Goal: Find specific page/section: Find specific page/section

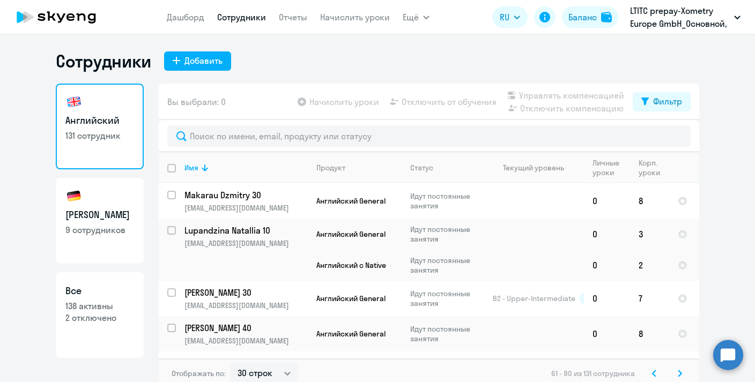
select select "30"
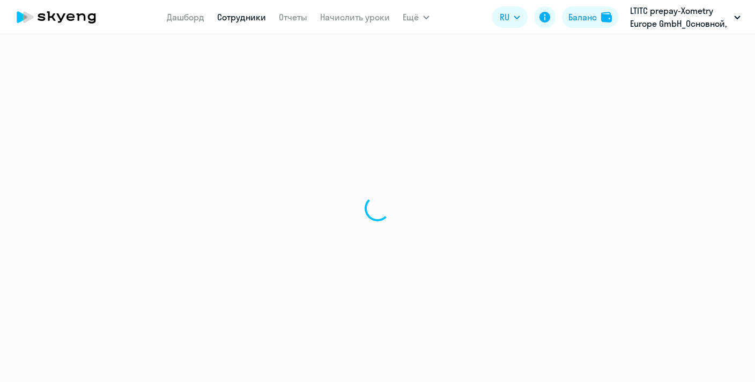
select select "30"
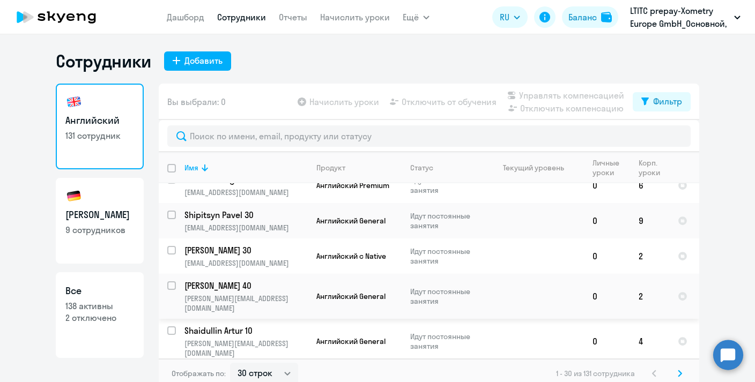
scroll to position [878, 0]
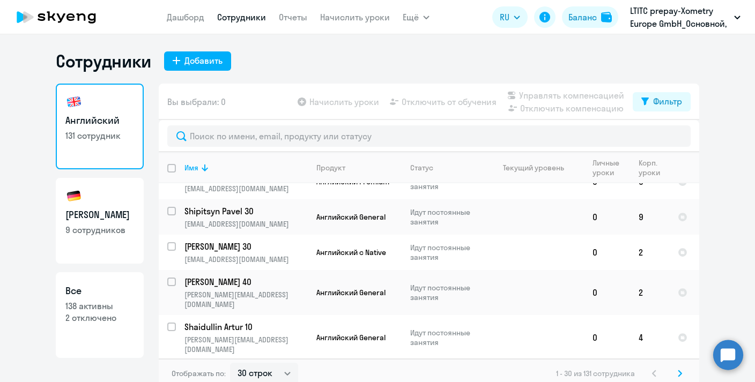
click at [678, 372] on icon at bounding box center [679, 374] width 3 height 6
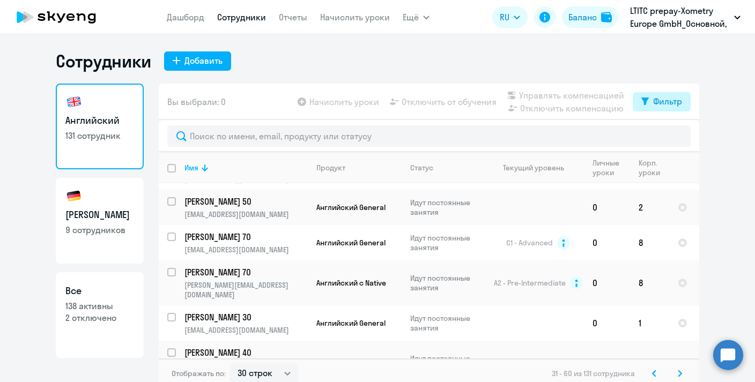
click at [653, 99] on div "Фильтр" at bounding box center [667, 101] width 29 height 13
click at [715, 142] on ng-component "Сотрудники Добавить Английский 131 сотрудник Немецкий 9 сотрудников Все 138 акт…" at bounding box center [377, 219] width 755 height 338
click at [663, 105] on div "Фильтр" at bounding box center [667, 101] width 29 height 13
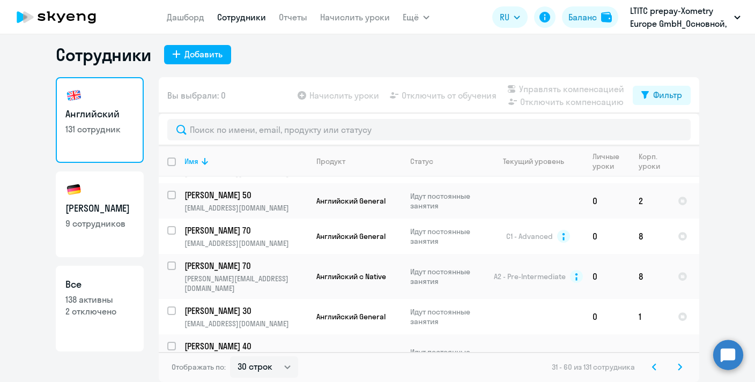
click at [678, 366] on svg-icon at bounding box center [679, 367] width 13 height 13
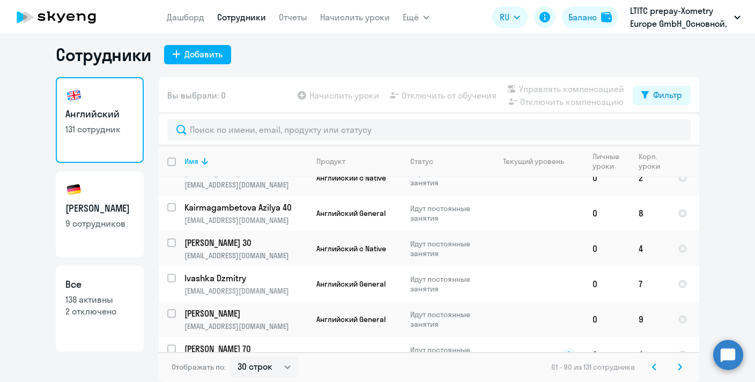
scroll to position [904, 0]
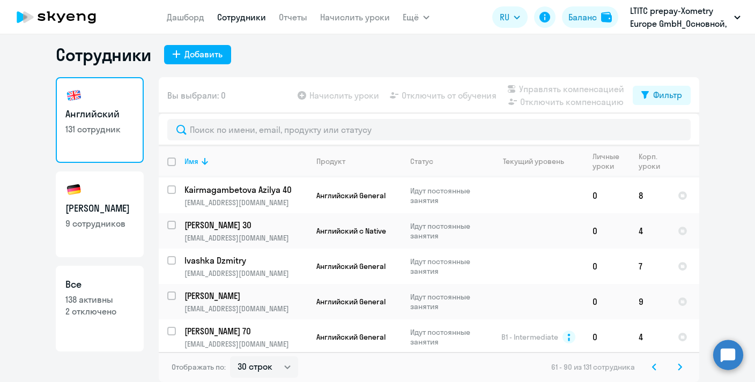
click at [653, 369] on icon at bounding box center [654, 367] width 3 height 6
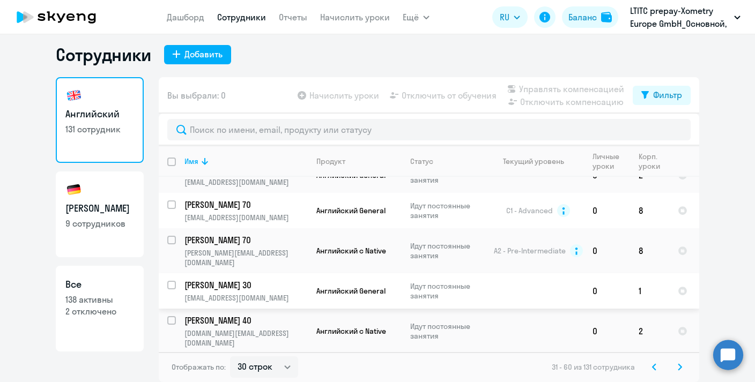
scroll to position [878, 0]
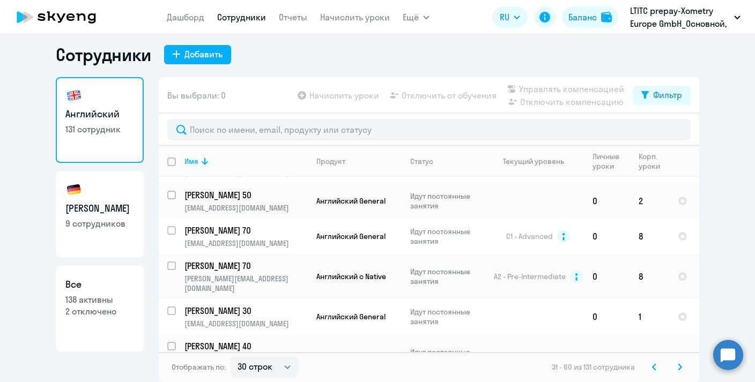
click at [678, 365] on icon at bounding box center [679, 367] width 3 height 6
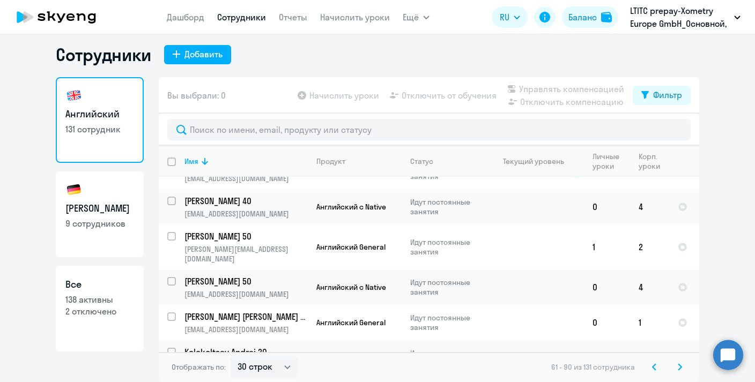
scroll to position [904, 0]
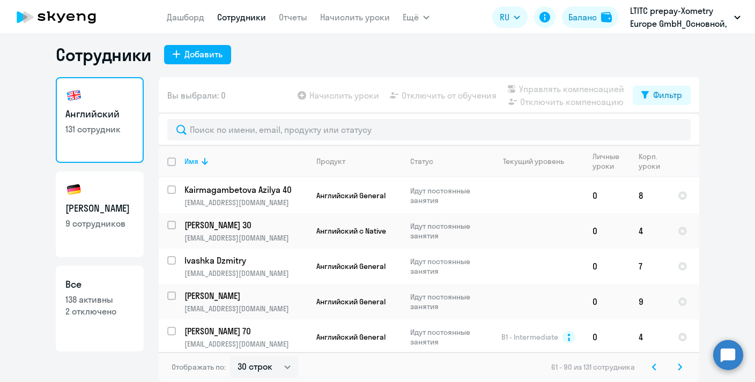
click at [673, 367] on svg-icon at bounding box center [679, 367] width 13 height 13
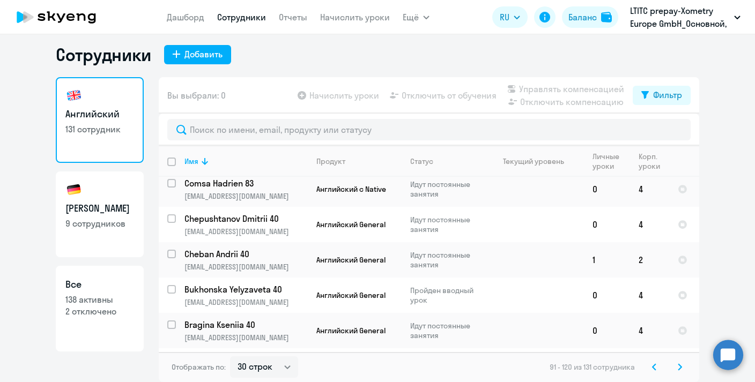
click at [678, 366] on icon at bounding box center [680, 368] width 4 height 8
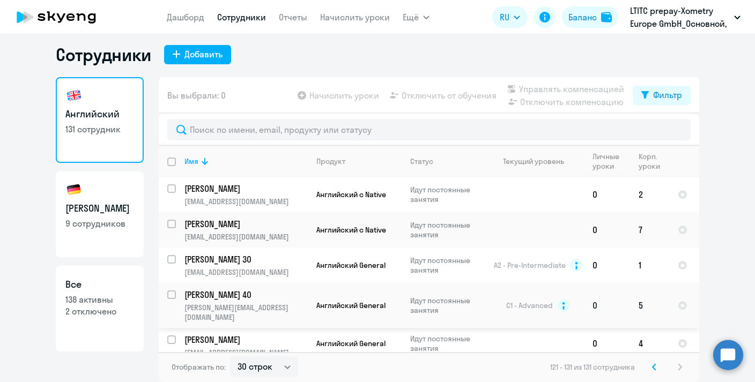
scroll to position [237, 0]
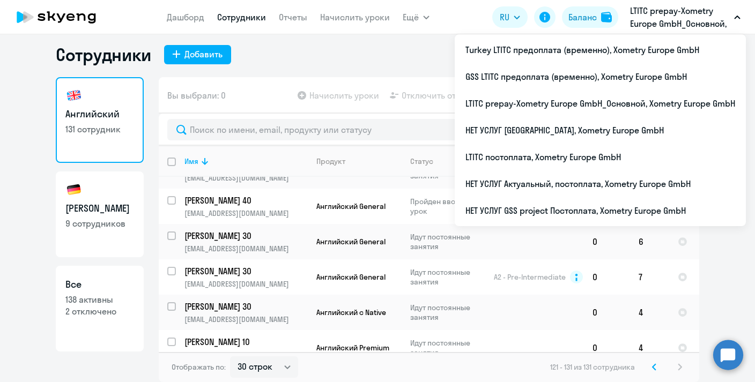
click at [647, 17] on p "LTITC prepay-Xometry Europe GmbH_Основной, Xometry Europe GmbH" at bounding box center [680, 17] width 100 height 26
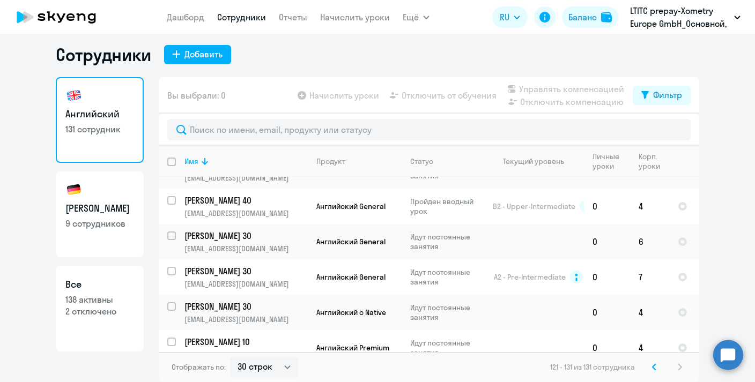
click at [646, 17] on p "LTITC prepay-Xometry Europe GmbH_Основной, Xometry Europe GmbH" at bounding box center [680, 17] width 100 height 26
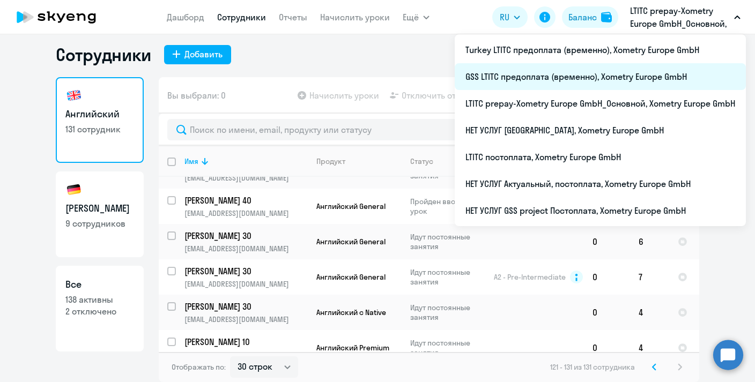
click at [508, 84] on li "GSS LTITC предоплата (временно), Xometry Europe GmbH" at bounding box center [600, 76] width 291 height 27
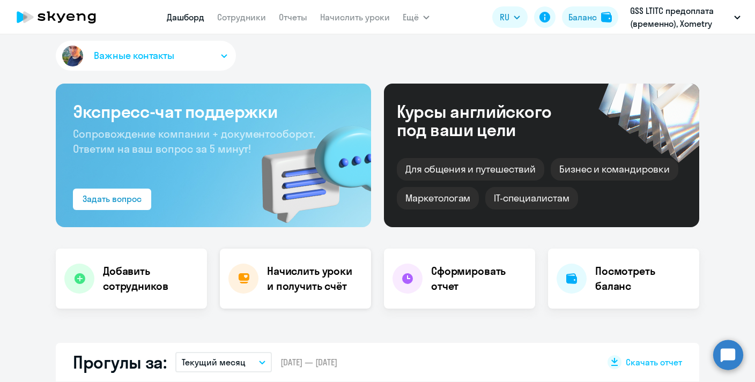
select select "30"
click at [236, 16] on link "Сотрудники" at bounding box center [241, 17] width 49 height 11
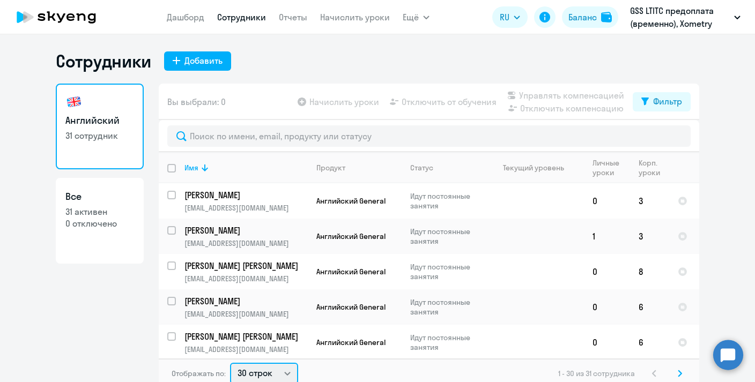
click at [266, 373] on select "30 строк 50 строк 100 строк" at bounding box center [264, 373] width 68 height 21
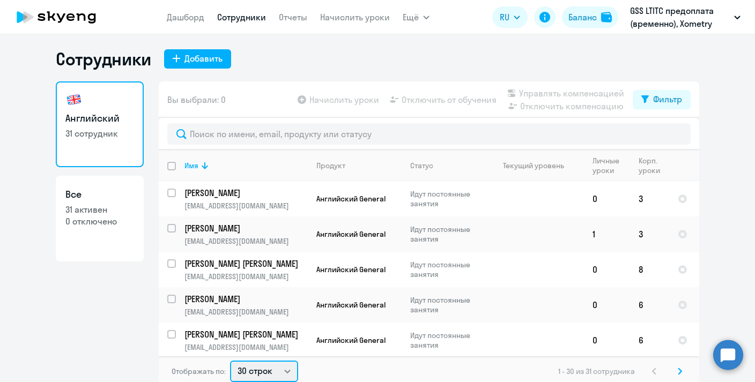
select select "50"
click at [230, 361] on select "30 строк 50 строк 100 строк" at bounding box center [264, 371] width 68 height 21
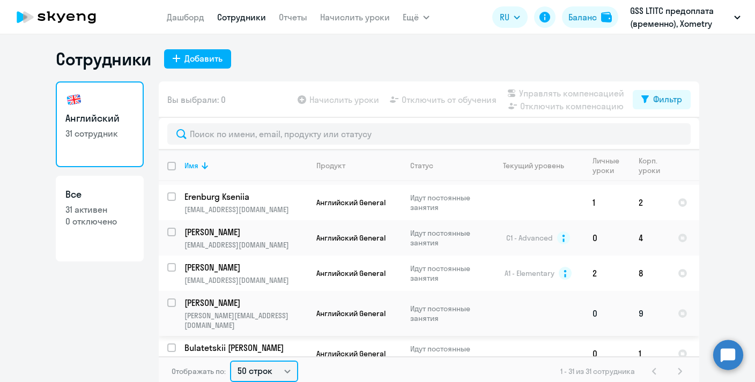
scroll to position [6, 0]
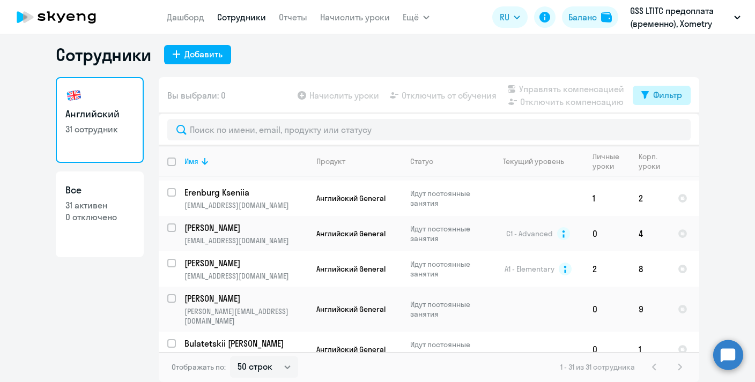
click at [657, 94] on div "Фильтр" at bounding box center [667, 94] width 29 height 13
click at [674, 131] on span at bounding box center [673, 130] width 18 height 11
click at [664, 130] on input "checkbox" at bounding box center [663, 130] width 1 height 1
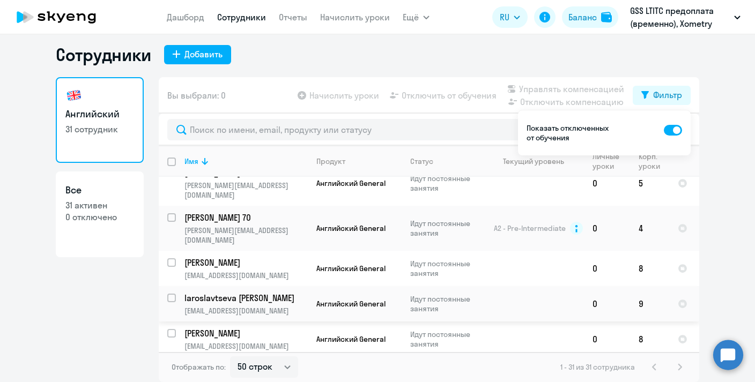
scroll to position [913, 0]
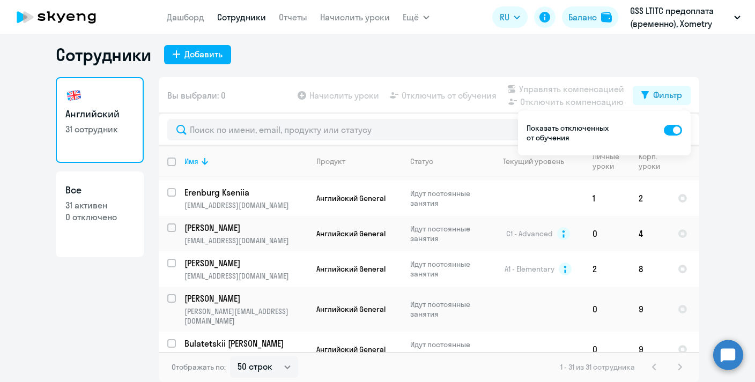
click at [673, 131] on span at bounding box center [673, 130] width 18 height 11
click at [664, 130] on input "checkbox" at bounding box center [663, 130] width 1 height 1
checkbox input "false"
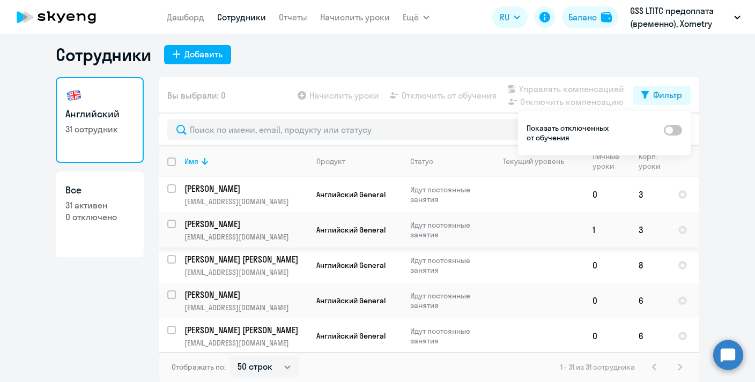
scroll to position [0, 0]
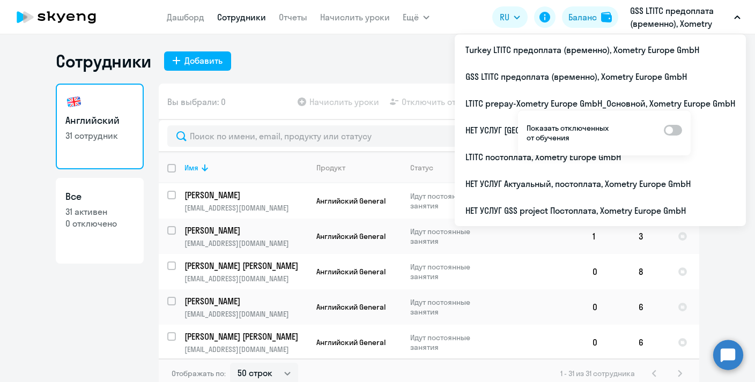
click at [651, 23] on p "GSS LTITC предоплата (временно), Xometry Europe GmbH" at bounding box center [680, 17] width 100 height 26
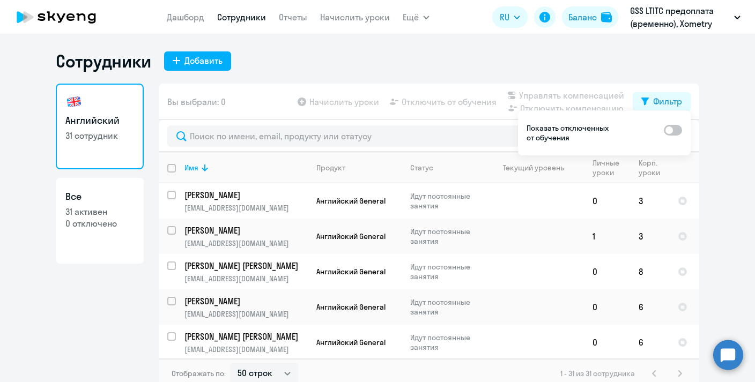
click at [653, 23] on p "GSS LTITC предоплата (временно), Xometry Europe GmbH" at bounding box center [680, 17] width 100 height 26
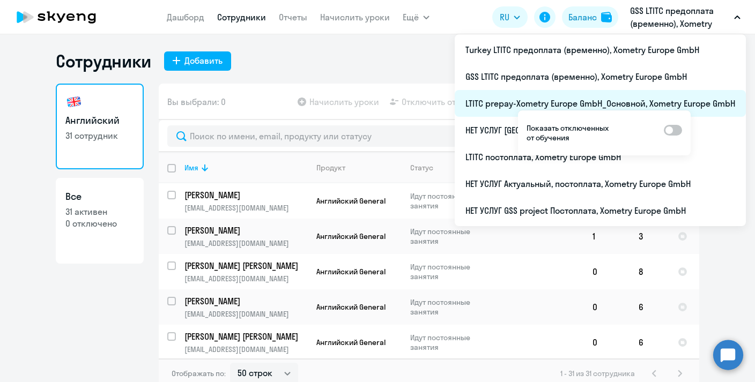
click at [553, 102] on li "LTITC prepay-Xometry Europe GmbH_Основной, Xometry Europe GmbH" at bounding box center [600, 103] width 291 height 27
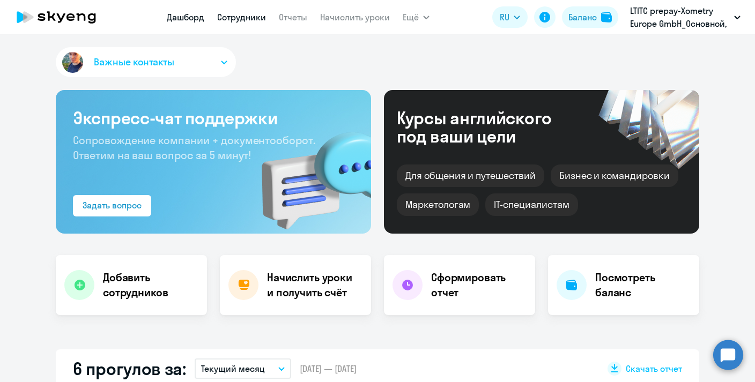
click at [252, 21] on link "Сотрудники" at bounding box center [241, 17] width 49 height 11
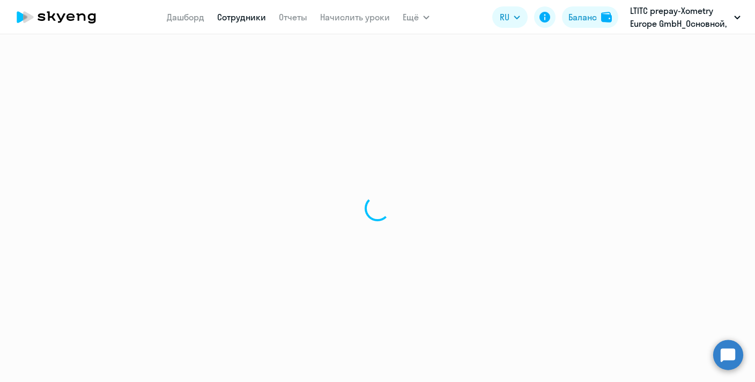
select select "30"
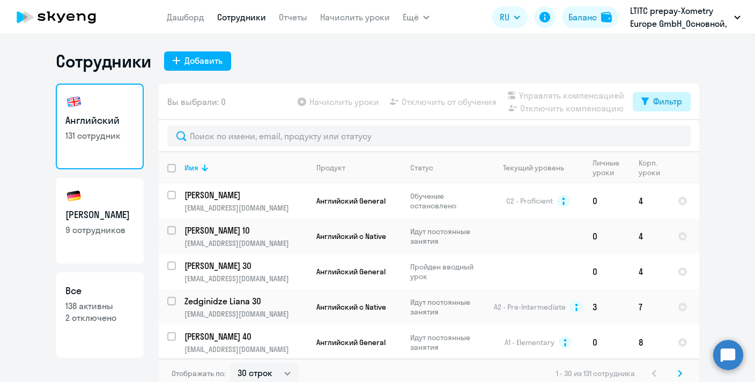
click at [648, 108] on button "Фильтр" at bounding box center [662, 101] width 58 height 19
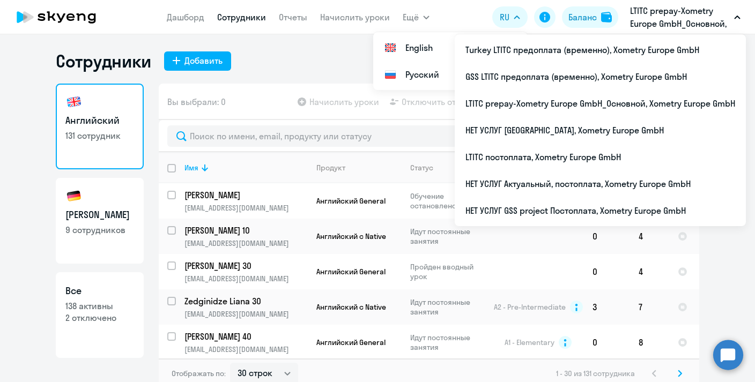
click at [659, 17] on p "LTITC prepay-Xometry Europe GmbH_Основной, Xometry Europe GmbH" at bounding box center [680, 17] width 100 height 26
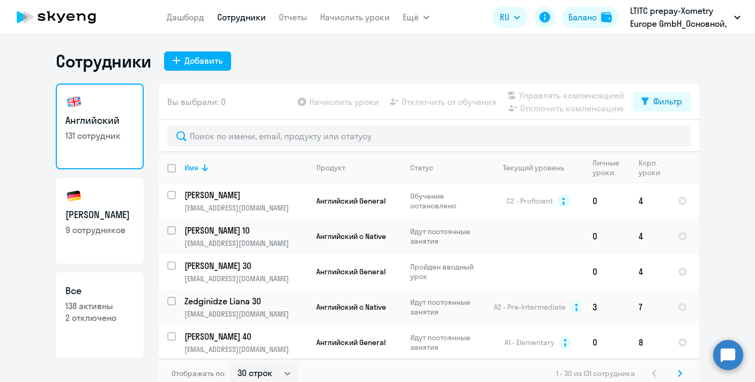
click at [658, 17] on p "LTITC prepay-Xometry Europe GmbH_Основной, Xometry Europe GmbH" at bounding box center [680, 17] width 100 height 26
